Goal: Navigation & Orientation: Find specific page/section

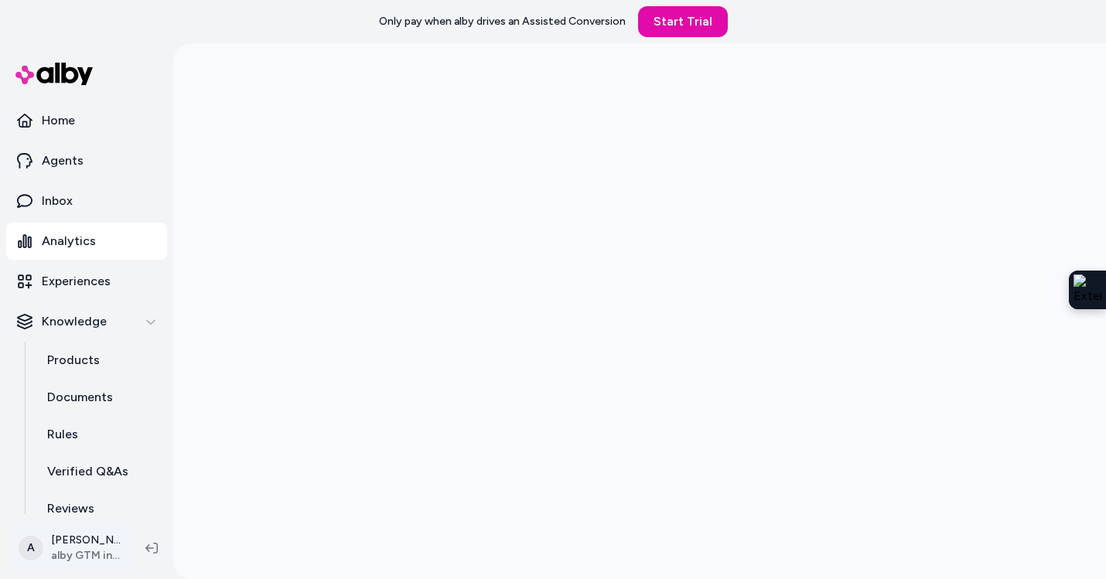
click at [90, 550] on html "Only pay when [PERSON_NAME] drives an Assisted Conversion Start Trial Home Agen…" at bounding box center [553, 289] width 1106 height 579
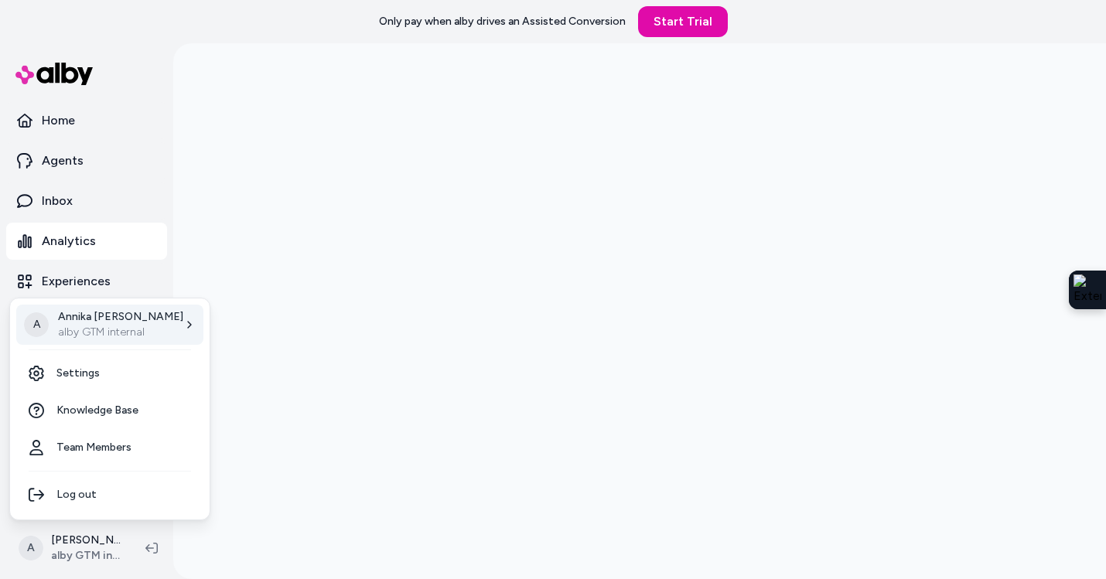
click at [144, 338] on div "A [PERSON_NAME] alby GTM internal" at bounding box center [109, 325] width 187 height 40
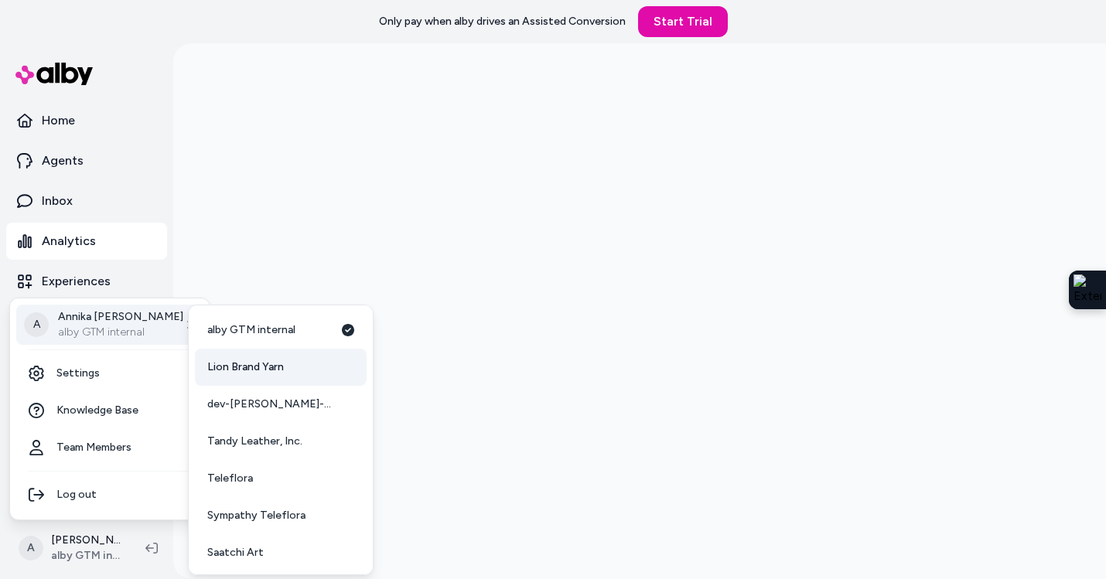
click at [244, 380] on link "Lion Brand Yarn" at bounding box center [281, 367] width 172 height 37
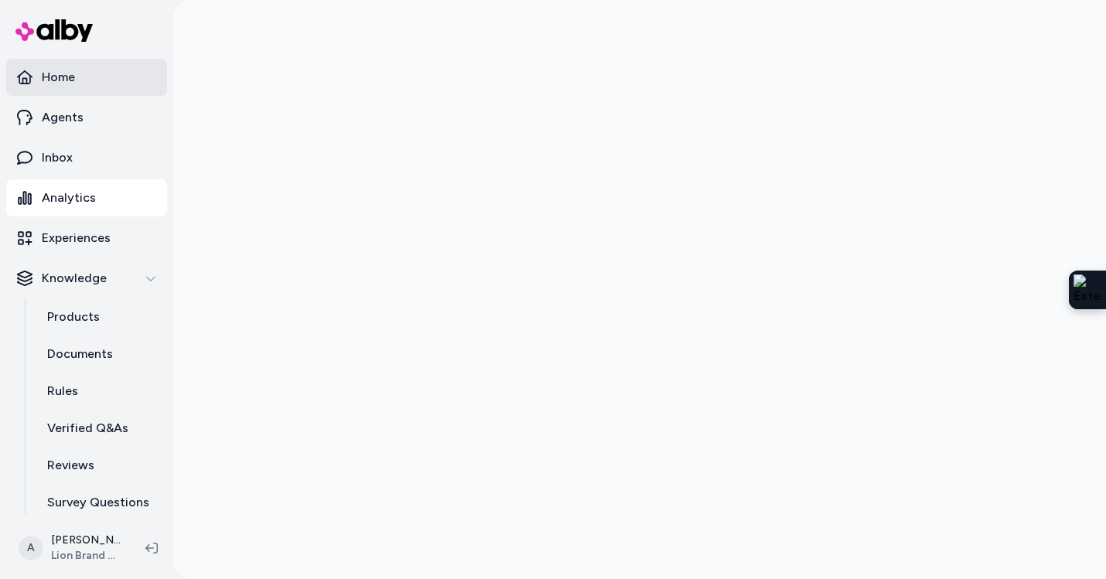
click at [85, 84] on link "Home" at bounding box center [86, 77] width 161 height 37
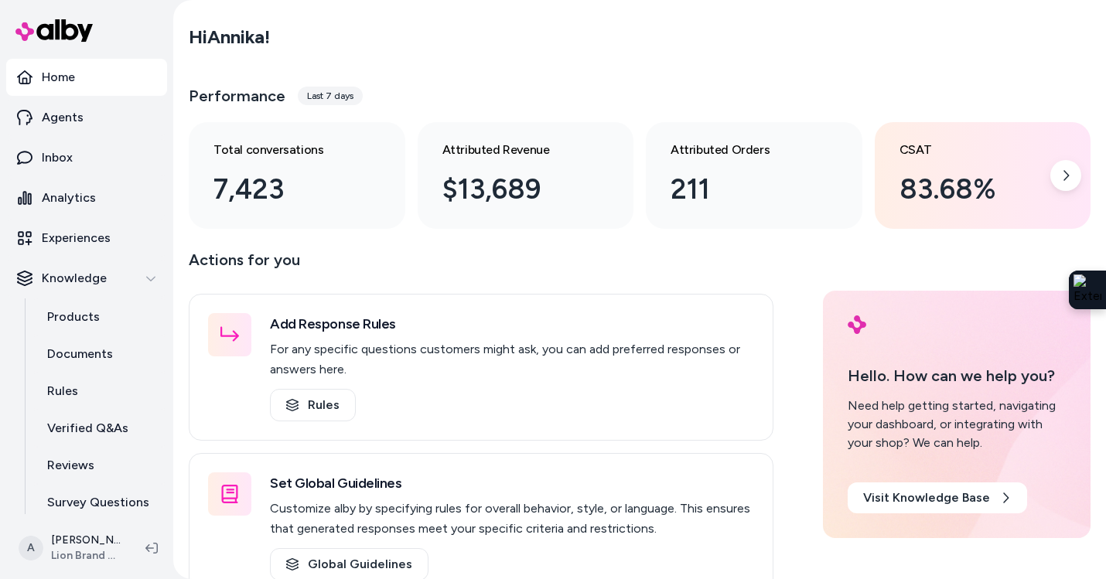
click at [961, 169] on div "83.68%" at bounding box center [970, 190] width 142 height 42
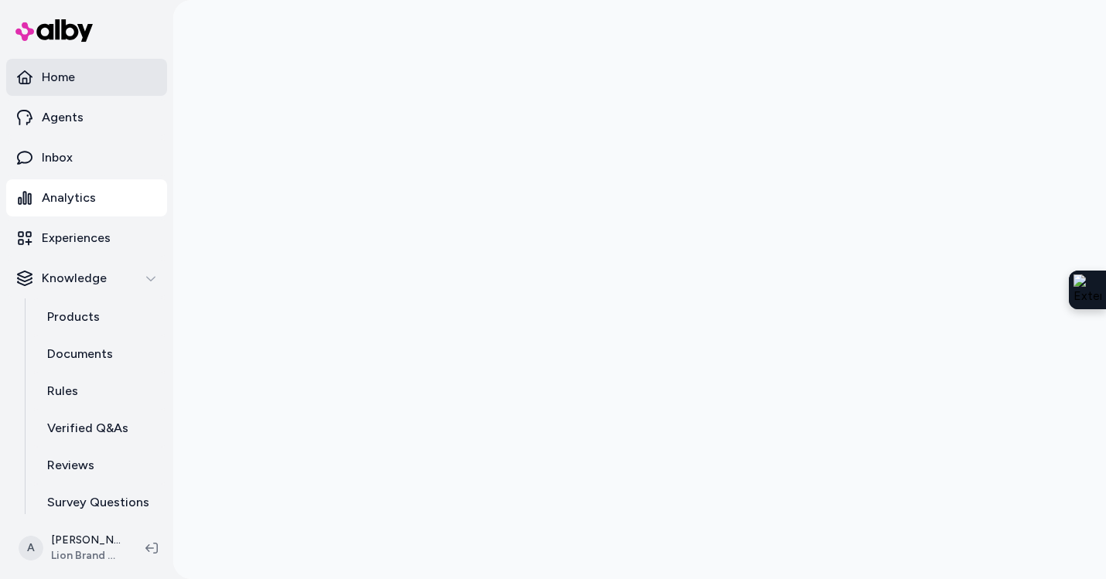
click at [118, 70] on link "Home" at bounding box center [86, 77] width 161 height 37
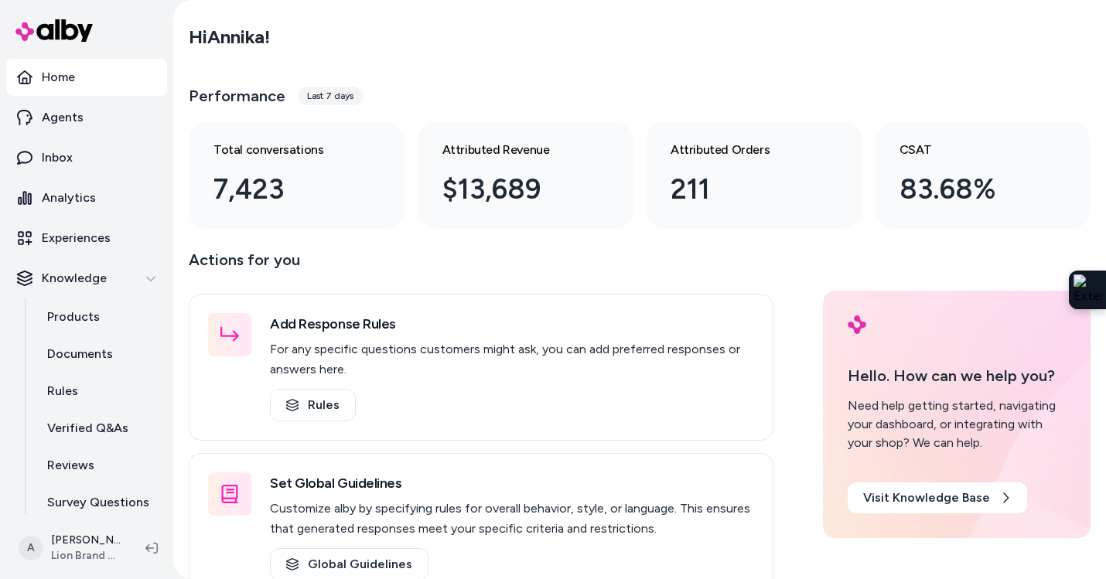
click at [310, 101] on div "Last 7 days" at bounding box center [330, 96] width 65 height 19
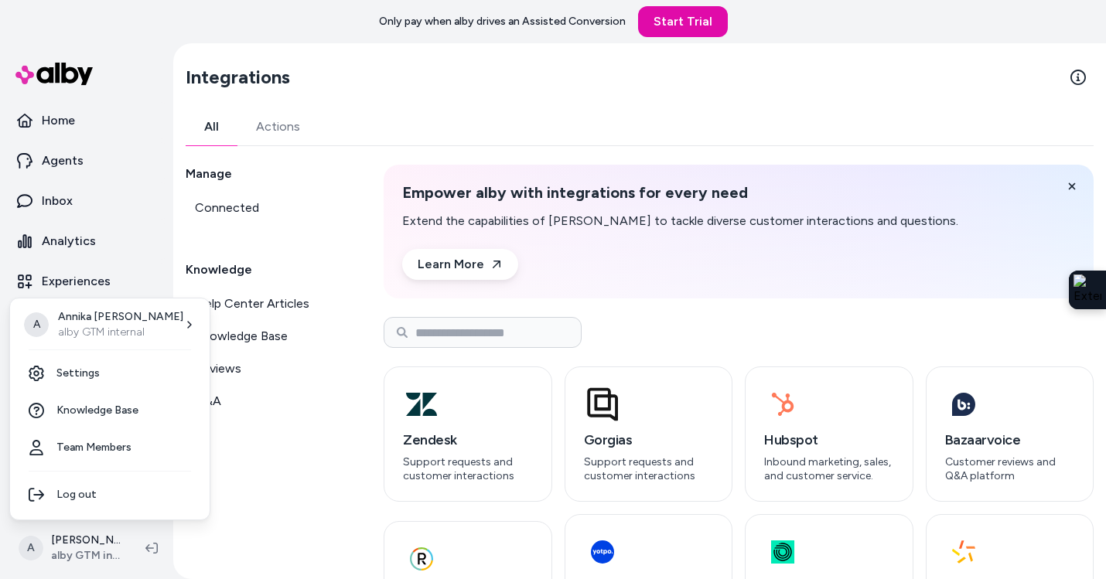
scroll to position [84, 0]
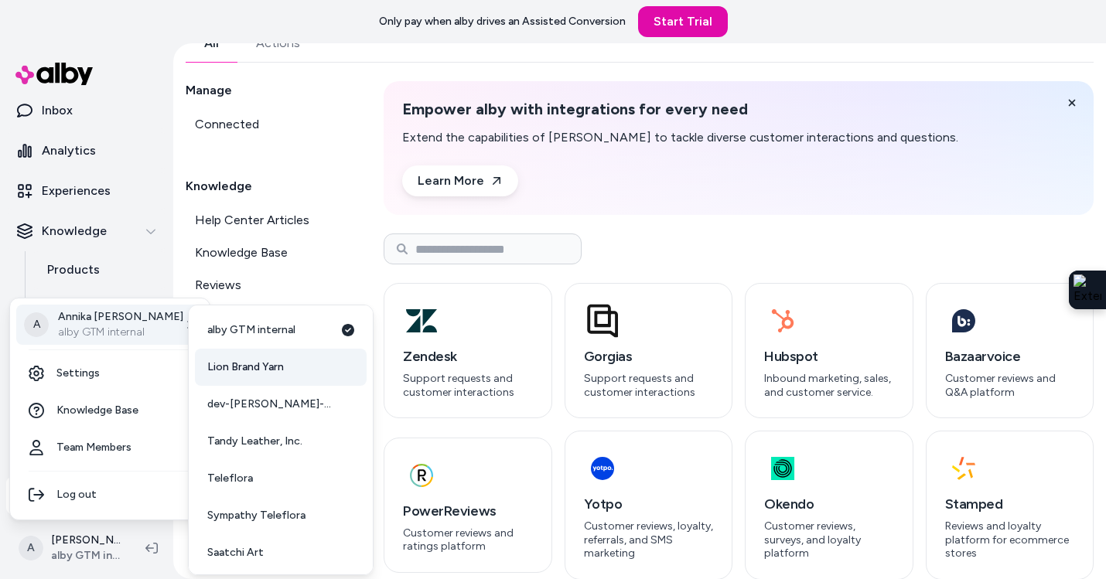
click at [233, 377] on link "Lion Brand Yarn" at bounding box center [281, 367] width 172 height 37
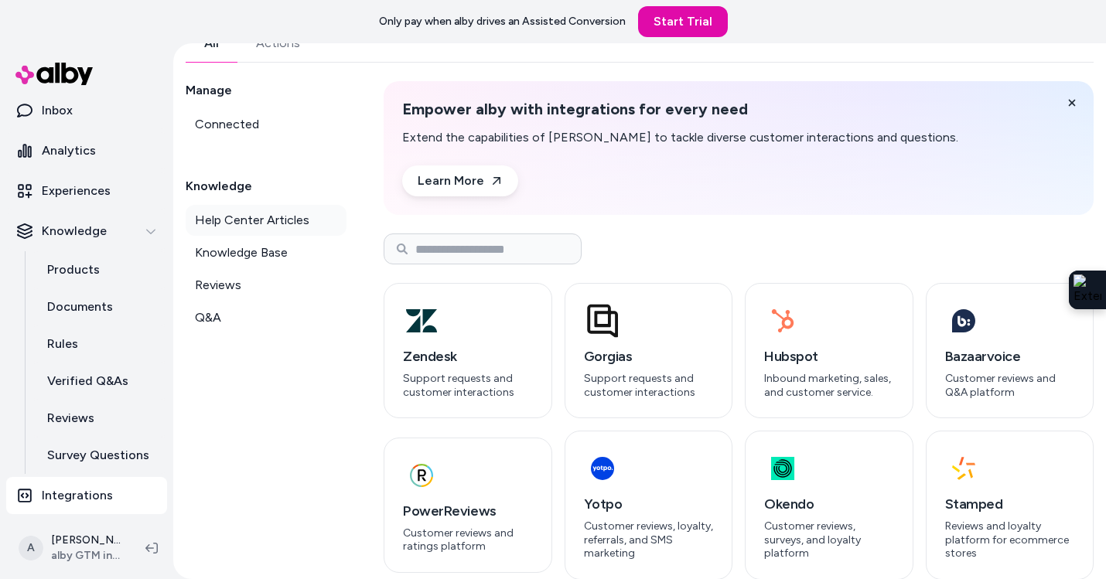
scroll to position [0, 0]
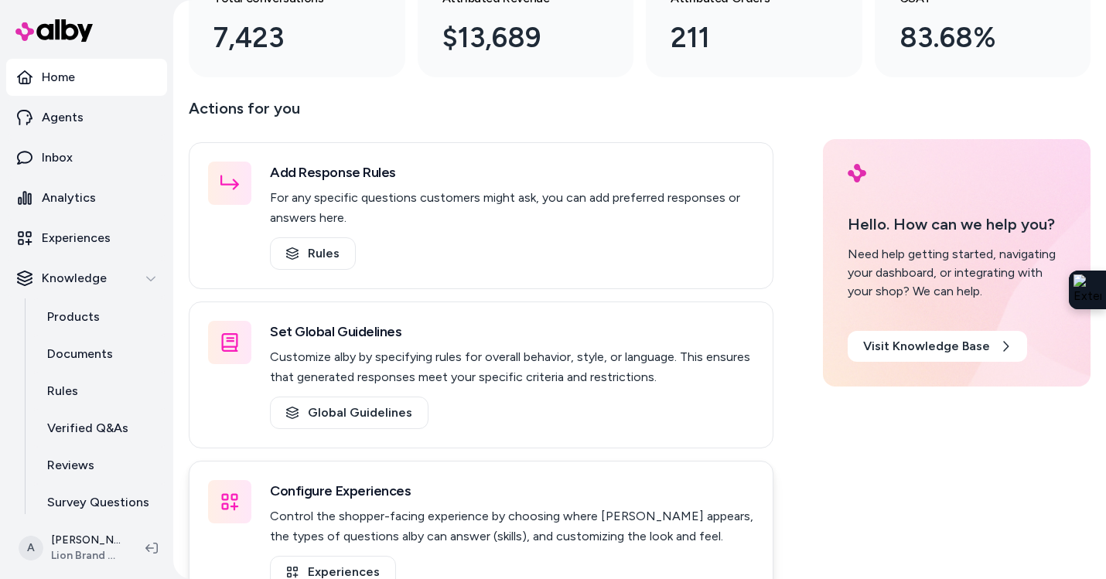
scroll to position [106, 0]
